Goal: Information Seeking & Learning: Find specific fact

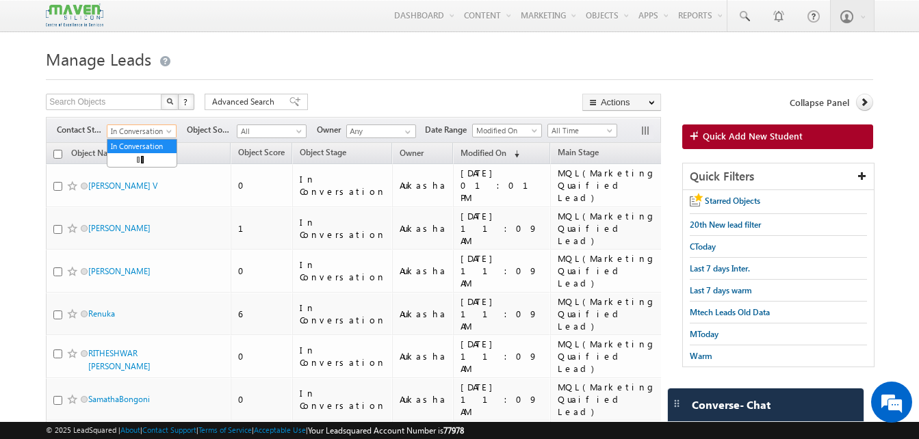
click at [167, 135] on span at bounding box center [170, 134] width 11 height 11
click at [172, 134] on span at bounding box center [170, 134] width 11 height 11
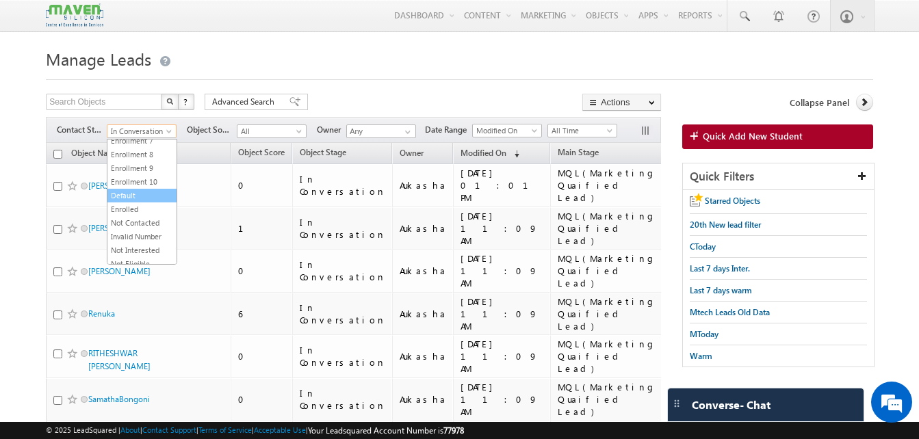
scroll to position [297, 0]
click at [141, 233] on link "Invalid Number" at bounding box center [141, 230] width 69 height 12
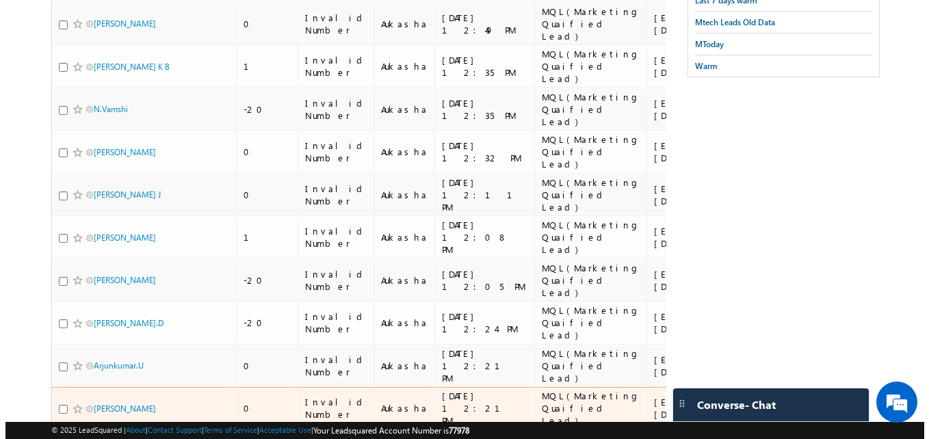
scroll to position [0, 0]
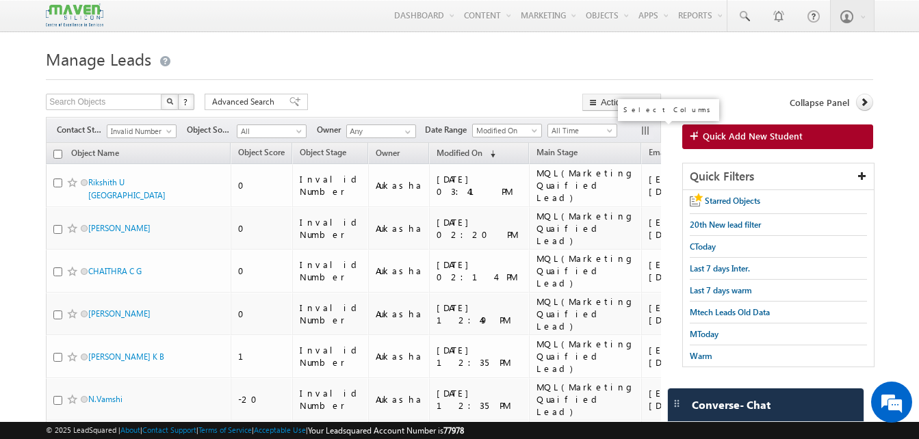
click at [643, 127] on button "button" at bounding box center [647, 132] width 14 height 14
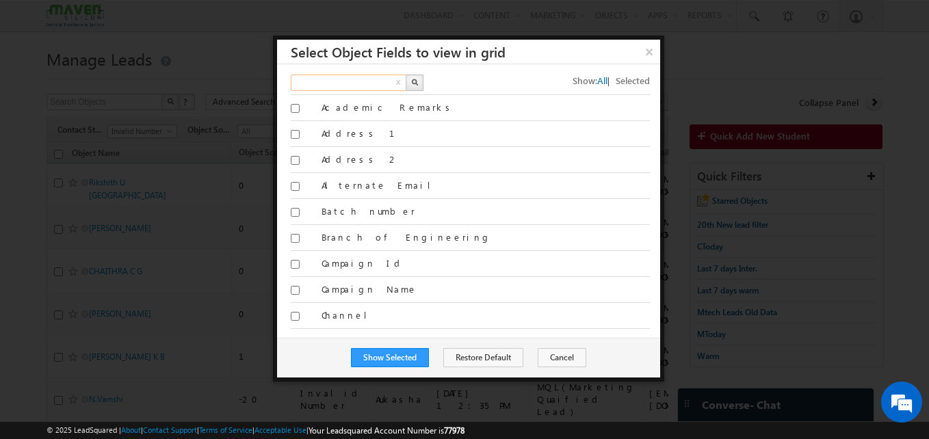
click at [343, 80] on input "text" at bounding box center [349, 83] width 117 height 16
type input "mobile"
click at [411, 82] on img "button" at bounding box center [414, 82] width 7 height 7
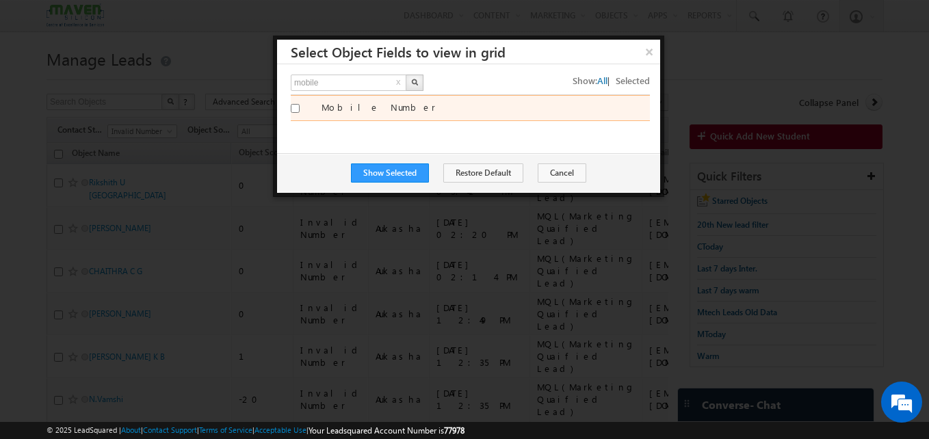
click at [296, 107] on input "Mobile Number" at bounding box center [295, 108] width 9 height 9
checkbox input "true"
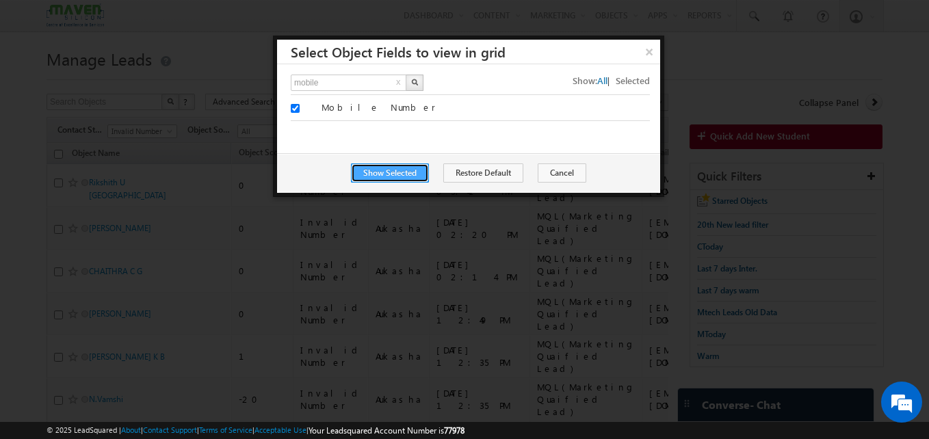
click at [401, 177] on button "Show Selected" at bounding box center [390, 173] width 78 height 19
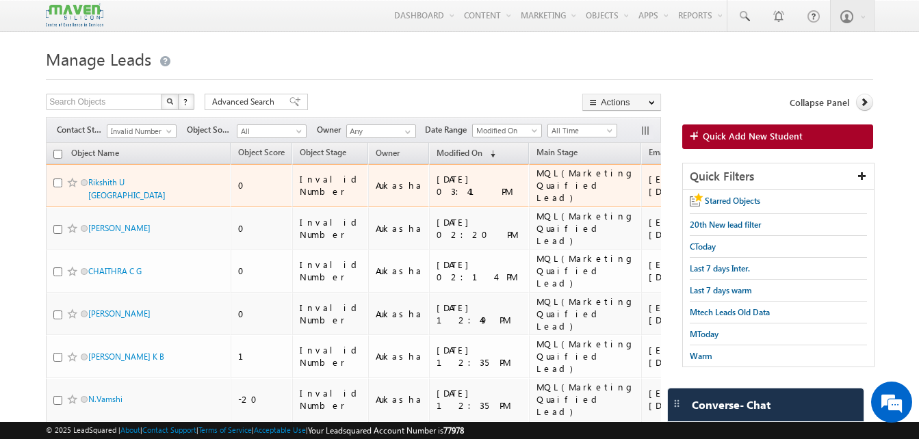
scroll to position [0, 302]
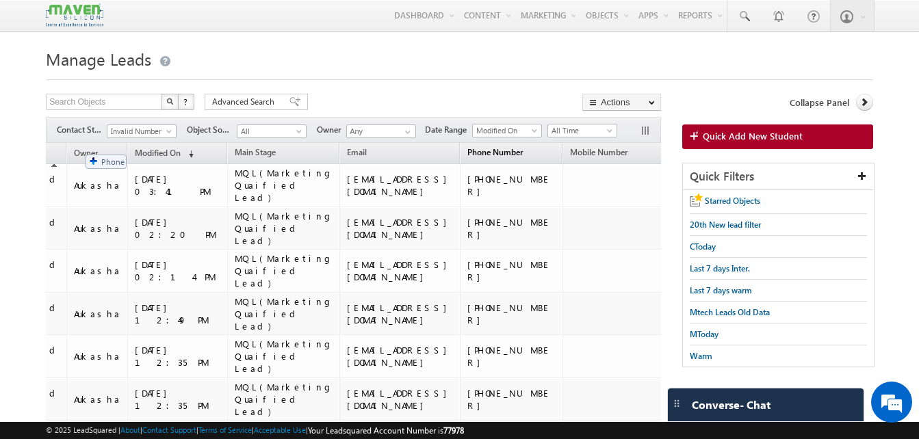
drag, startPoint x: 465, startPoint y: 155, endPoint x: 73, endPoint y: 150, distance: 392.8
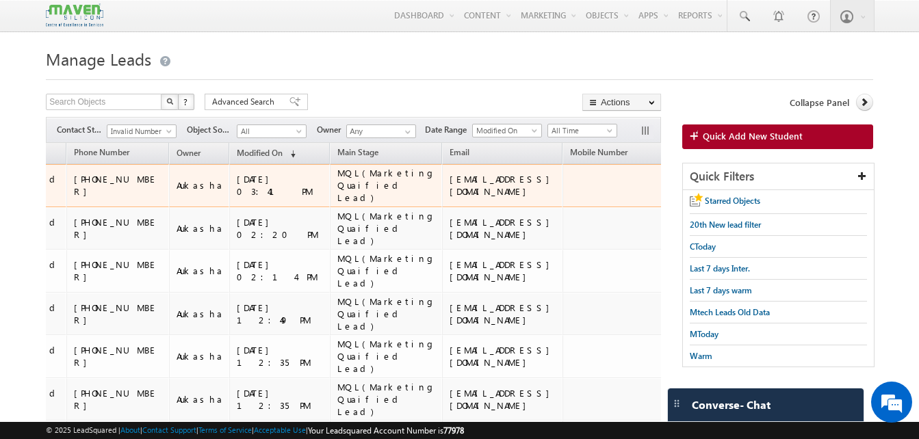
scroll to position [0, 0]
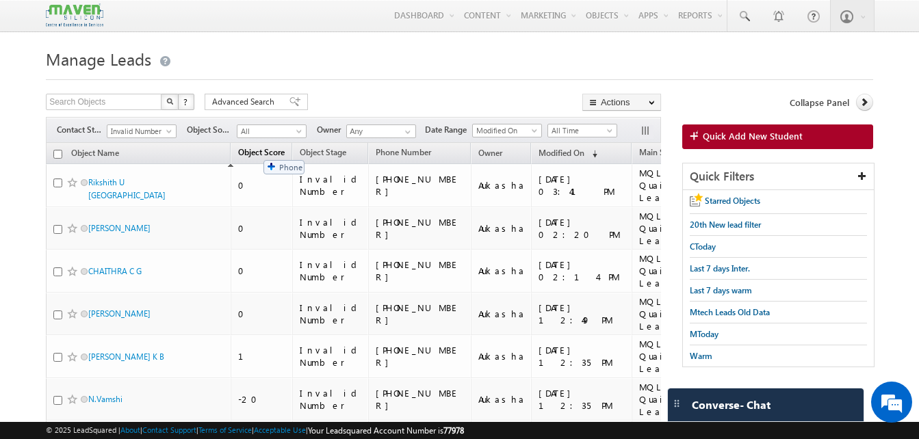
drag, startPoint x: 394, startPoint y: 157, endPoint x: 247, endPoint y: 151, distance: 147.3
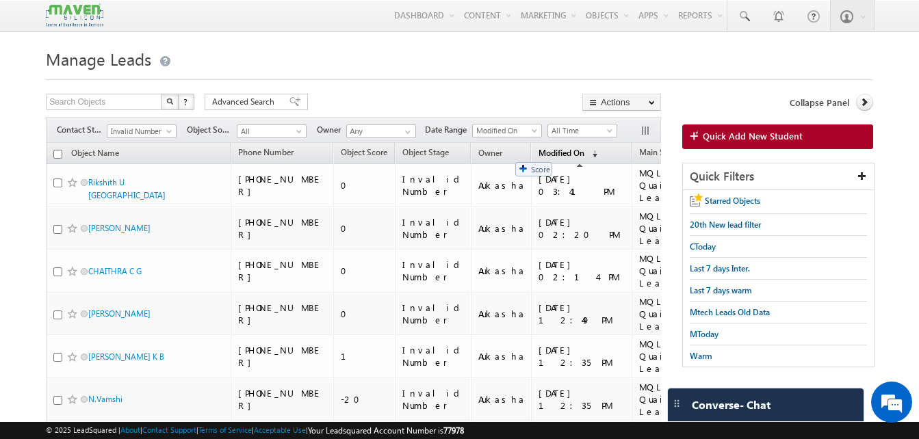
drag, startPoint x: 341, startPoint y: 151, endPoint x: 508, endPoint y: 155, distance: 167.7
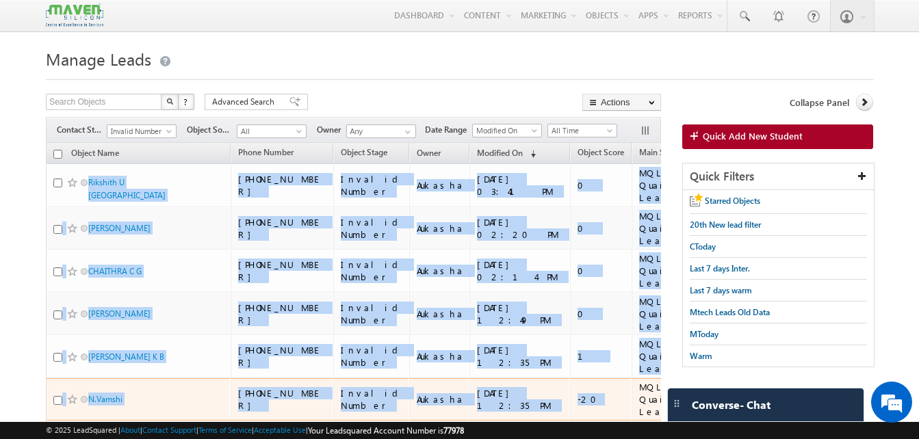
drag, startPoint x: 86, startPoint y: 168, endPoint x: 540, endPoint y: 347, distance: 487.5
copy tbody "Rikshith U Uchil +91-6360024935 Invalid Number Aukasha 11/09/2025 03:41 PM 0 MQ…"
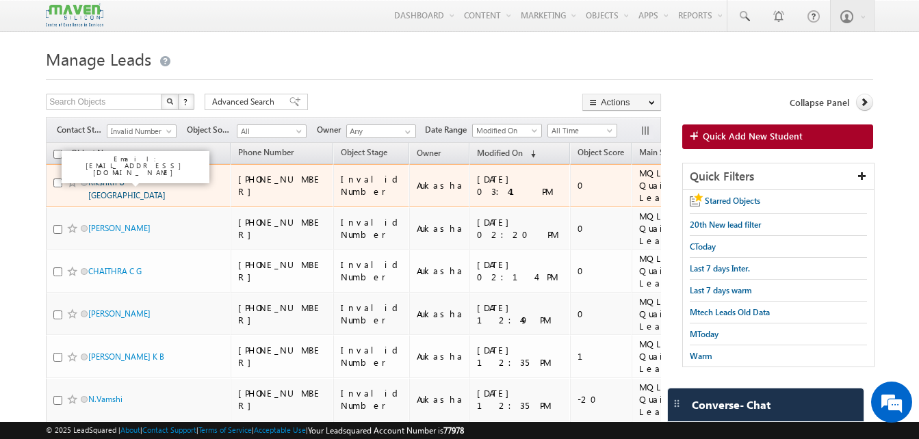
click at [127, 180] on link "Rikshith U Uchil" at bounding box center [126, 188] width 77 height 23
